Goal: Check status: Check status

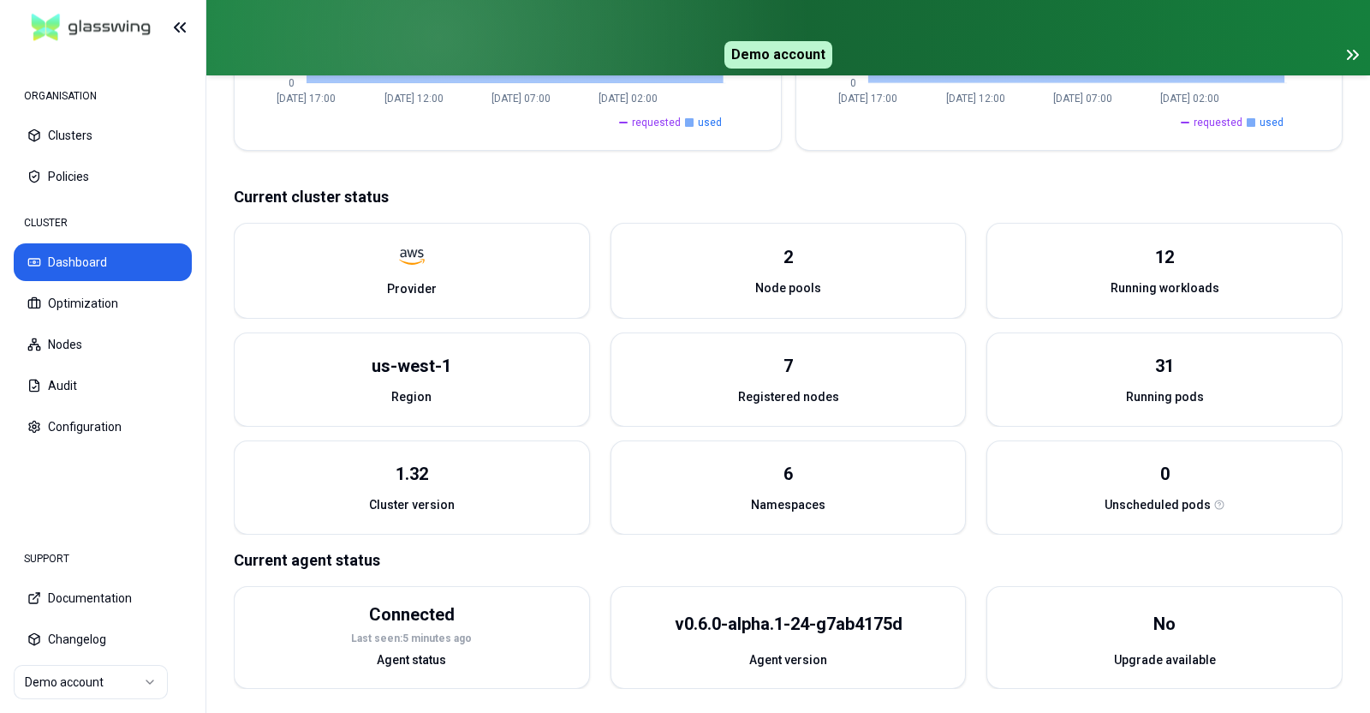
scroll to position [424, 0]
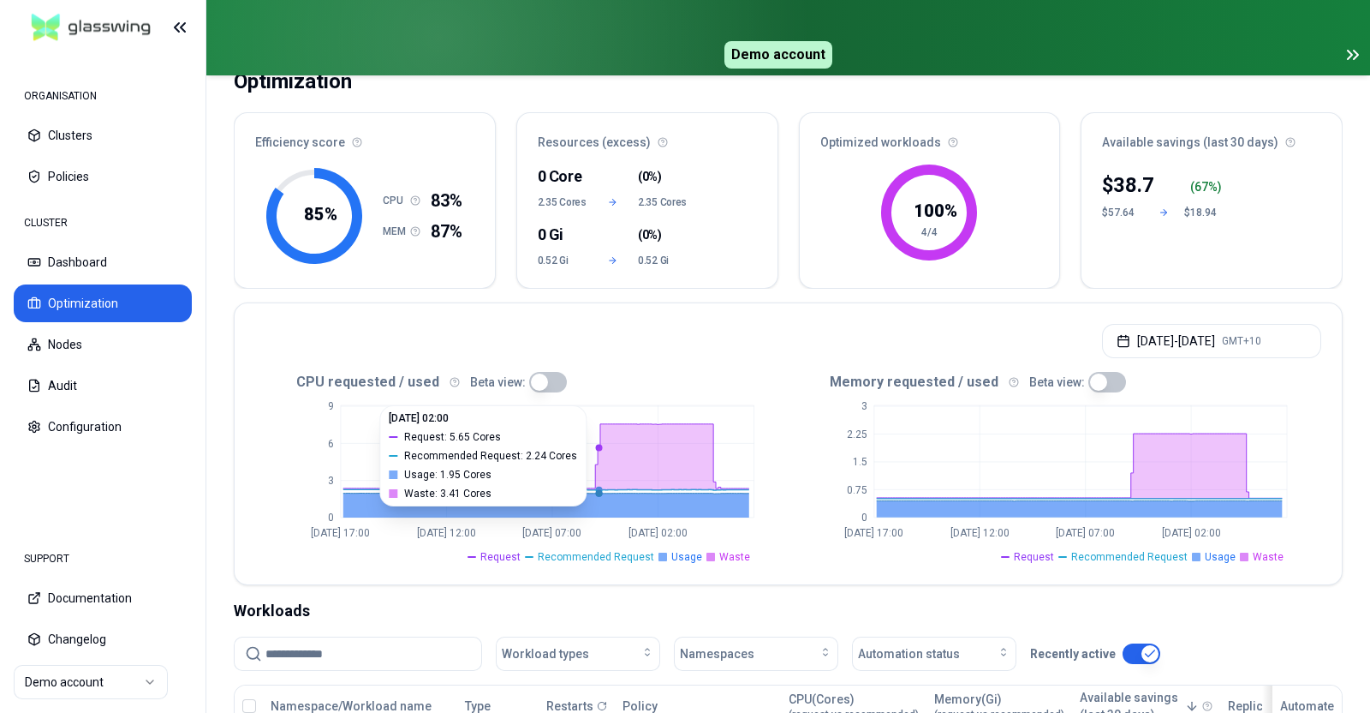
scroll to position [106, 0]
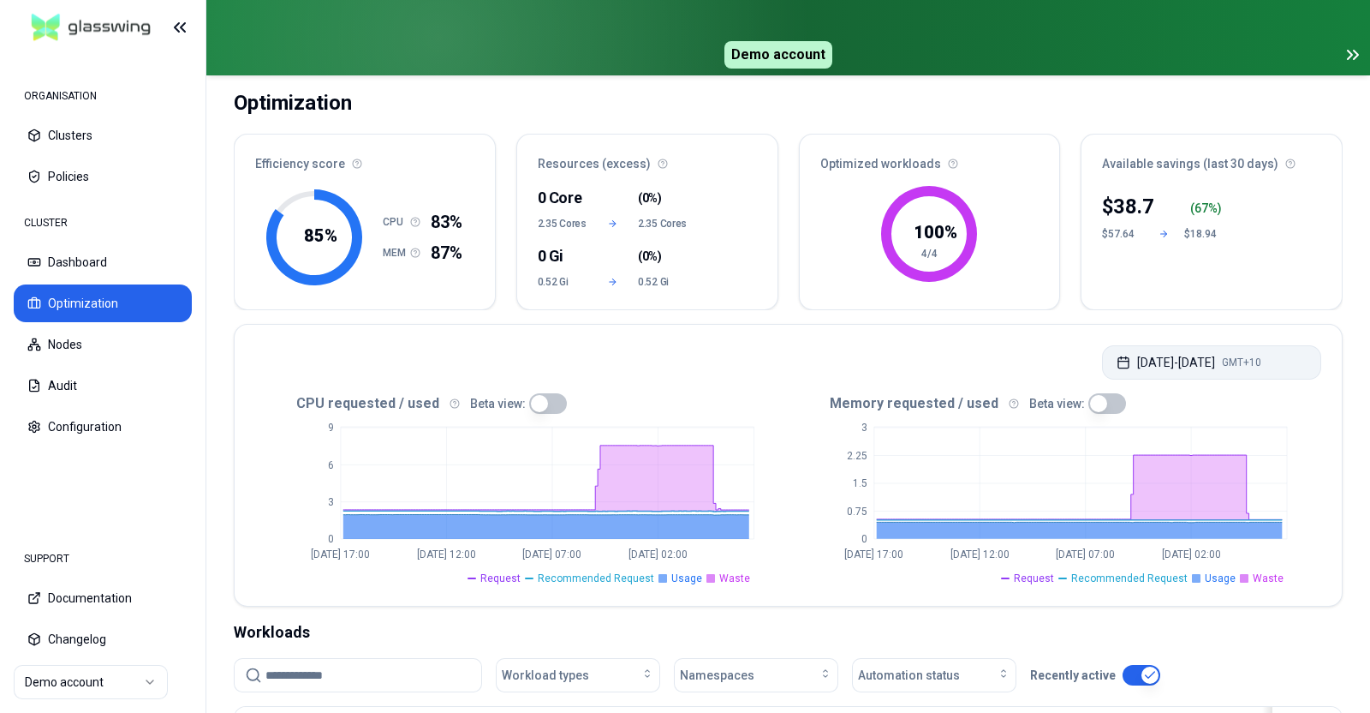
click at [1190, 362] on button "[DATE] - [DATE] GMT+10" at bounding box center [1211, 362] width 219 height 34
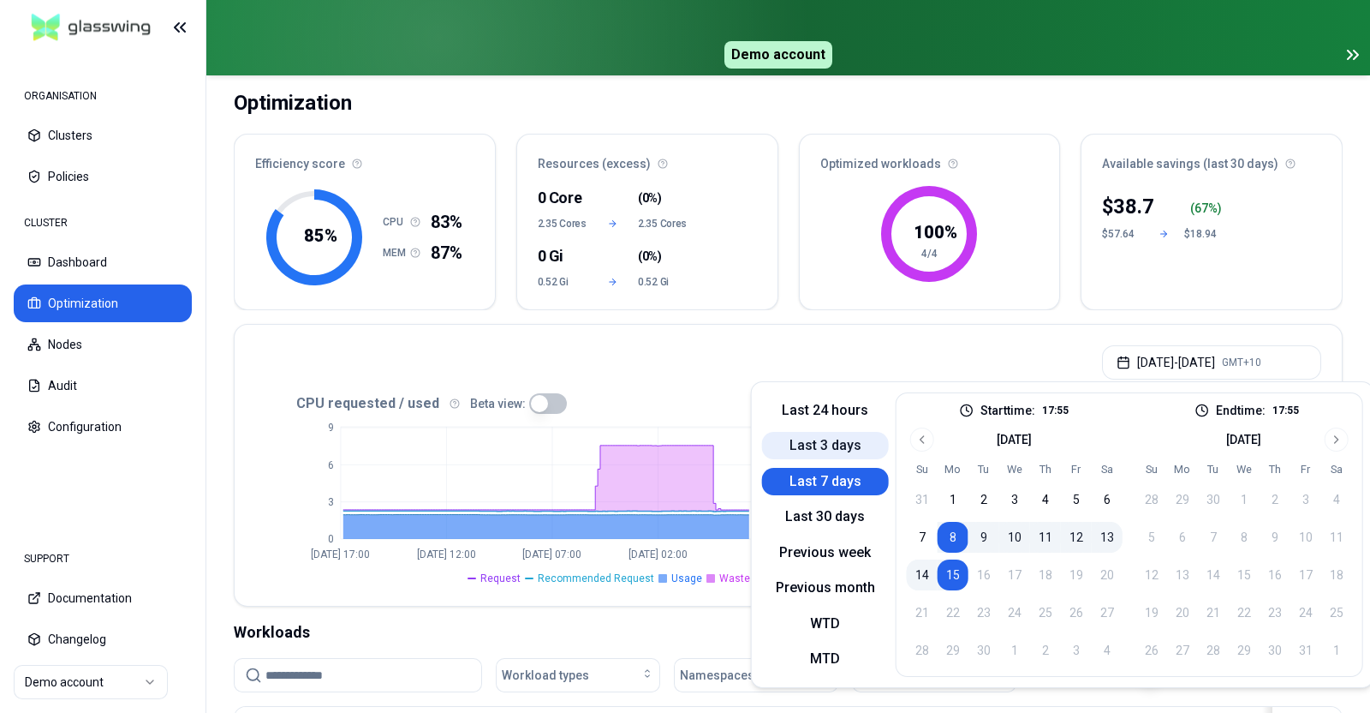
click at [838, 434] on button "Last 3 days" at bounding box center [825, 445] width 127 height 27
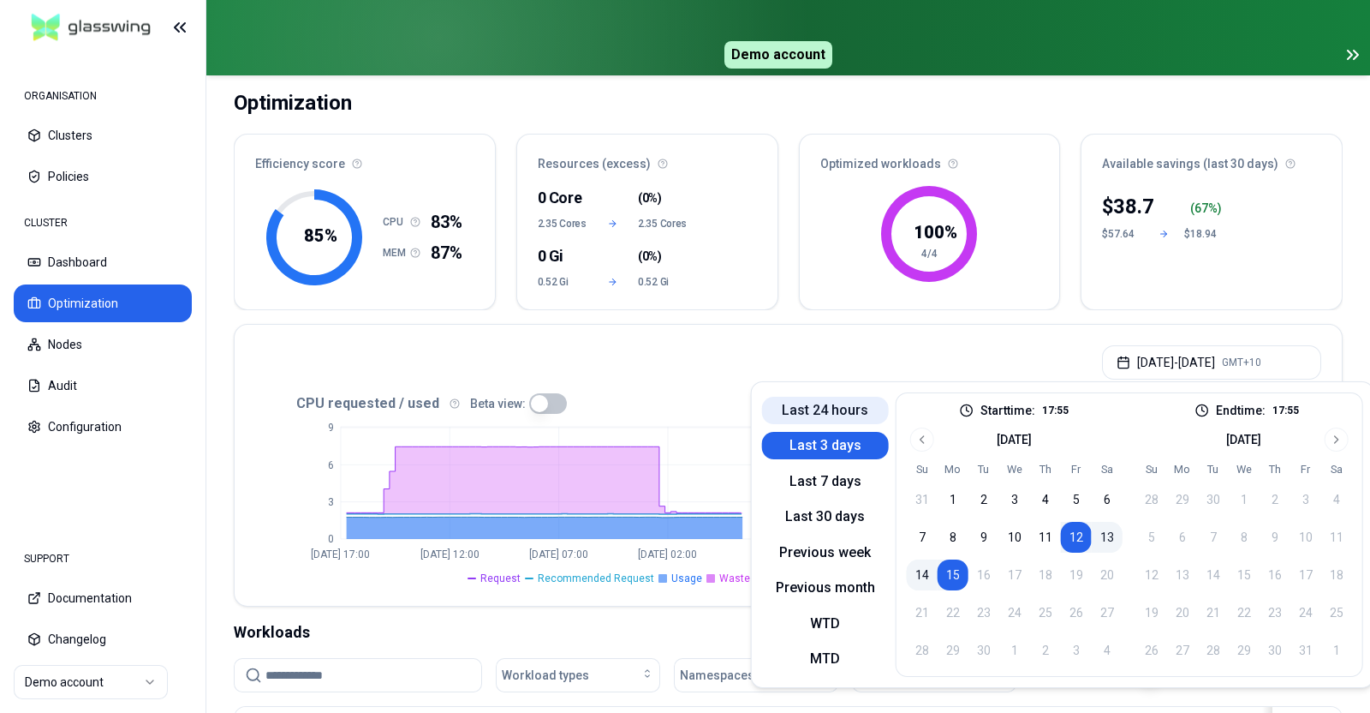
click at [838, 414] on button "Last 24 hours" at bounding box center [825, 410] width 127 height 27
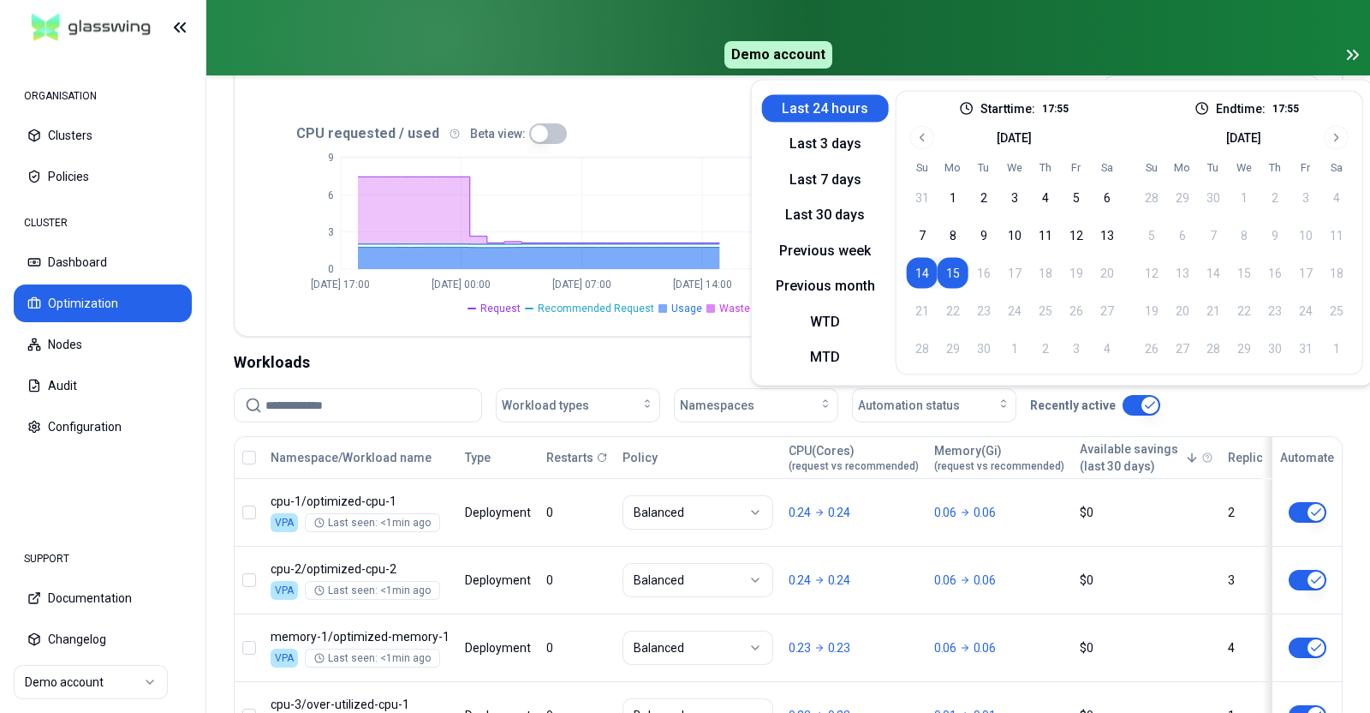
scroll to position [409, 0]
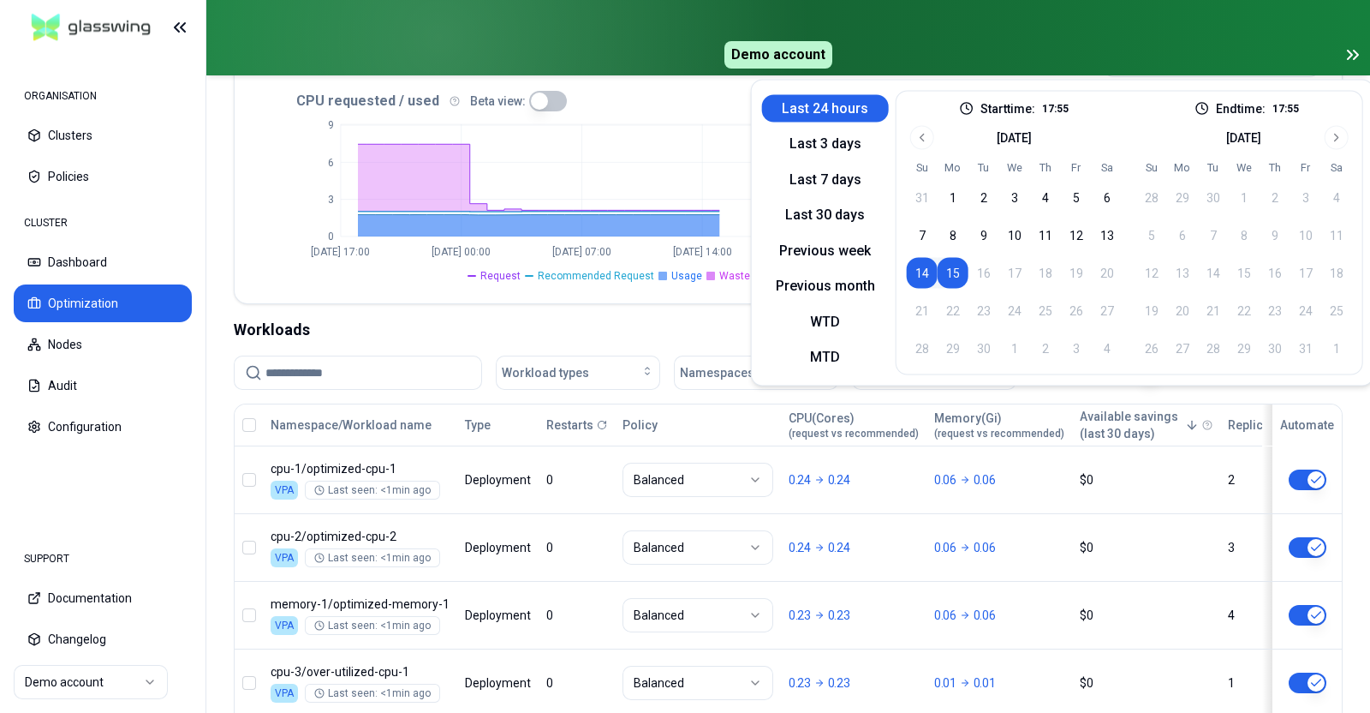
click at [421, 335] on div "Workloads" at bounding box center [788, 330] width 1109 height 24
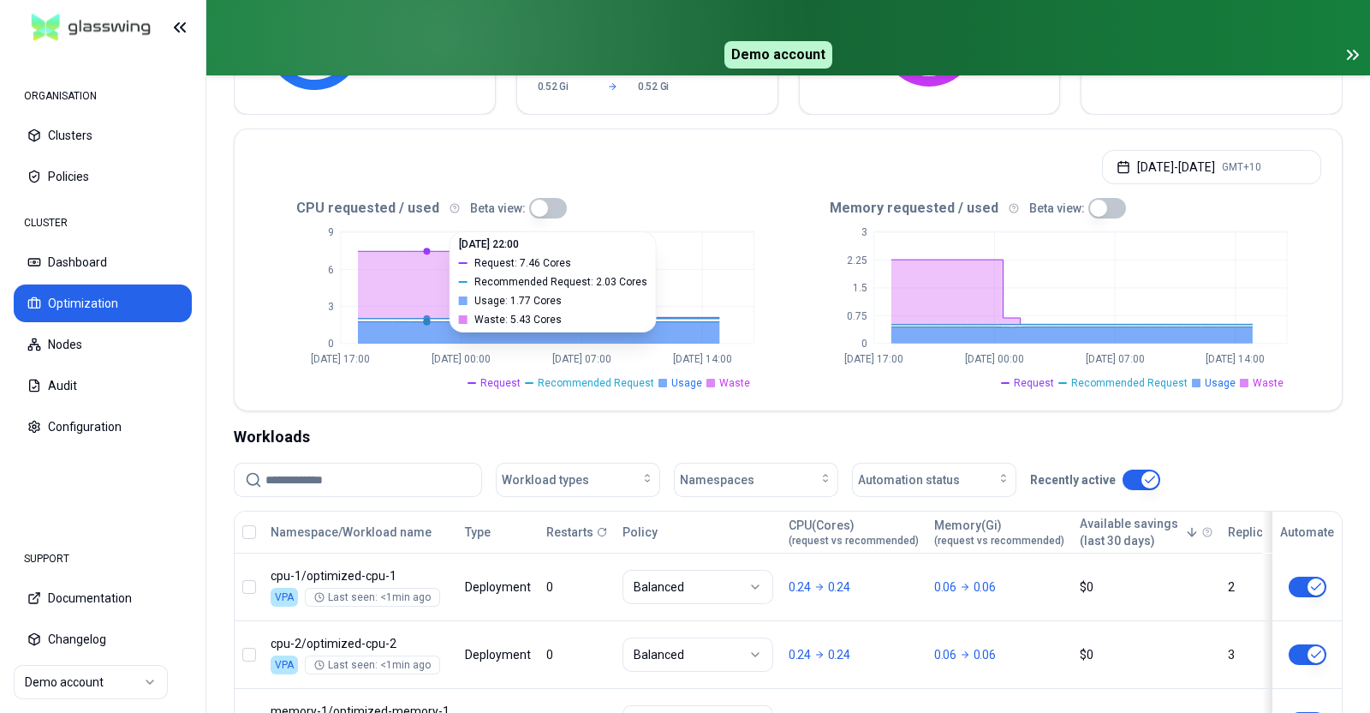
scroll to position [194, 0]
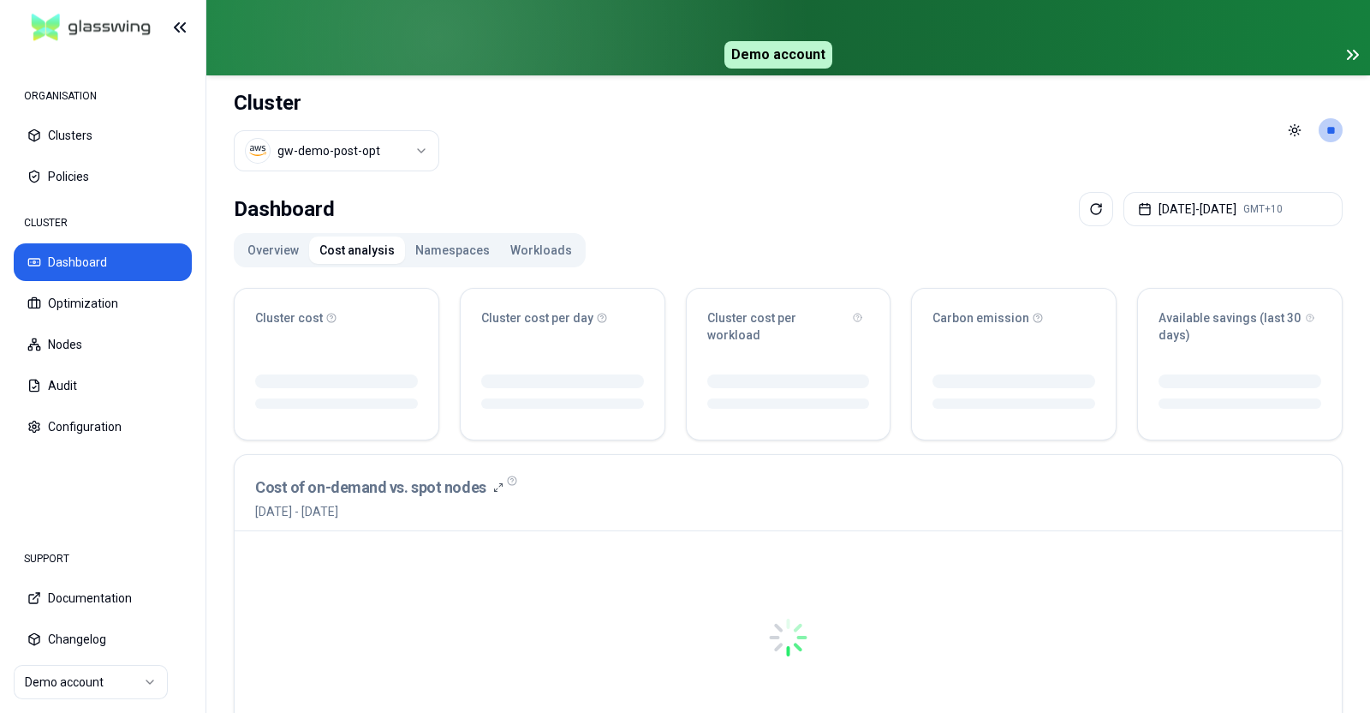
click at [360, 255] on button "Cost analysis" at bounding box center [357, 249] width 96 height 27
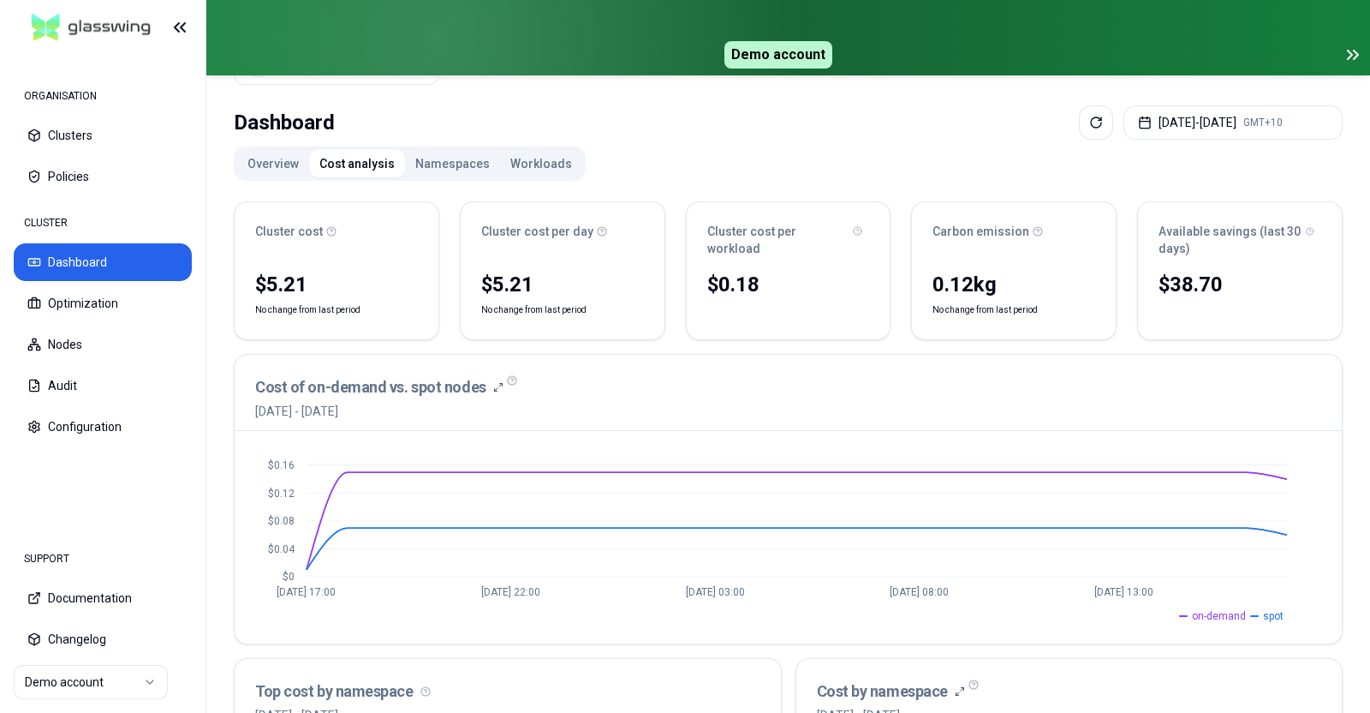
scroll to position [106, 0]
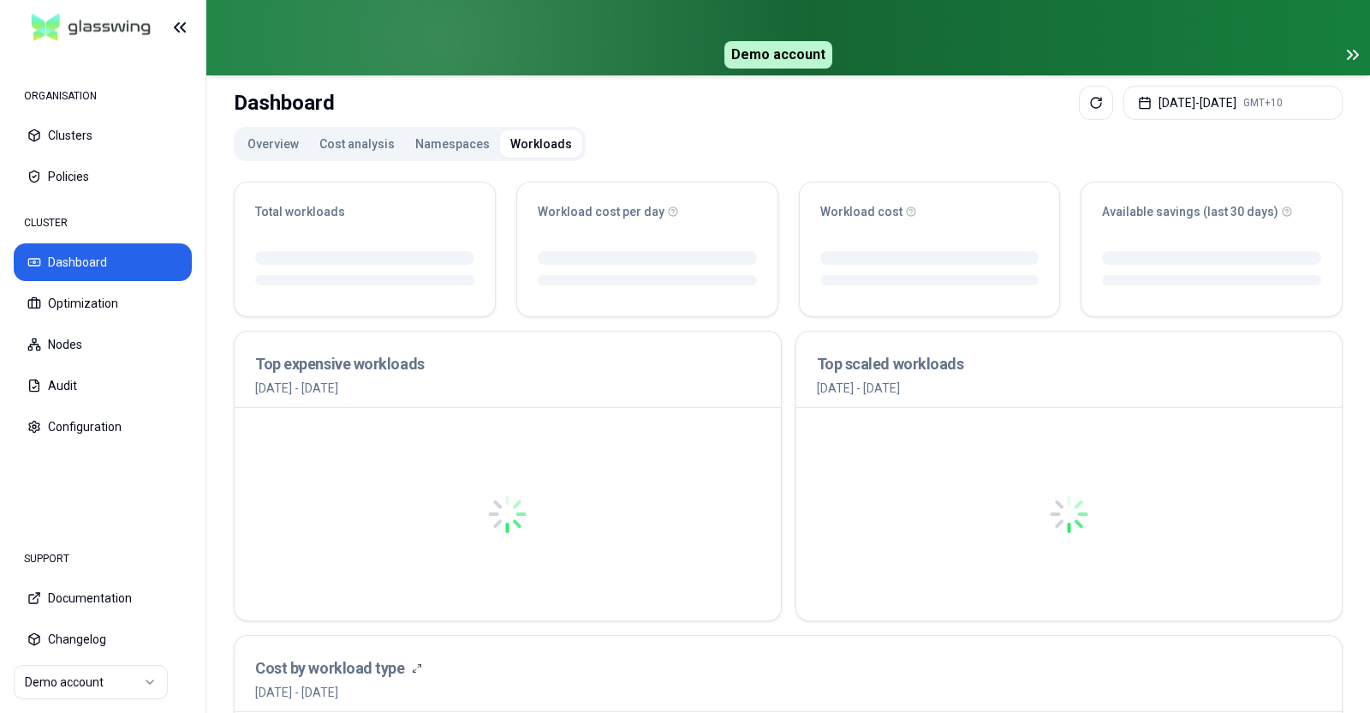
drag, startPoint x: 525, startPoint y: 146, endPoint x: 552, endPoint y: 176, distance: 40.6
click at [525, 147] on button "Workloads" at bounding box center [541, 143] width 82 height 27
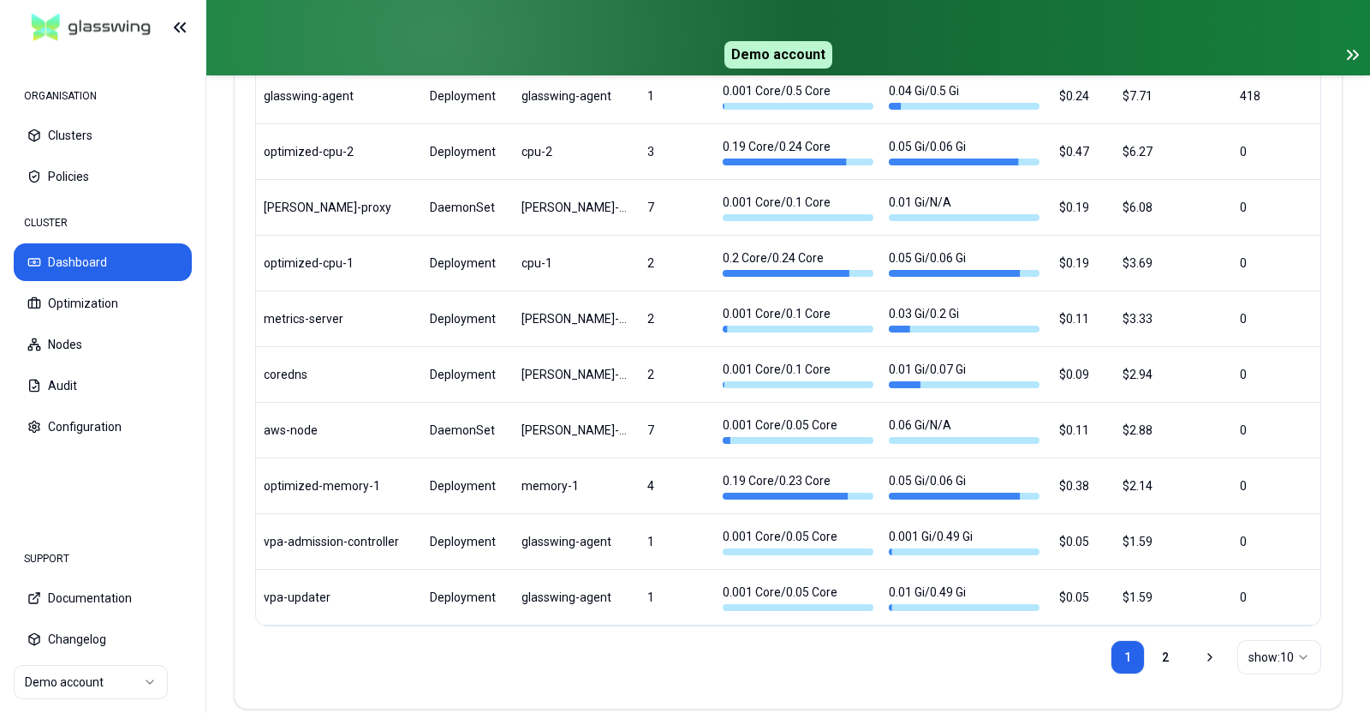
scroll to position [1097, 0]
